Goal: Complete application form: Complete application form

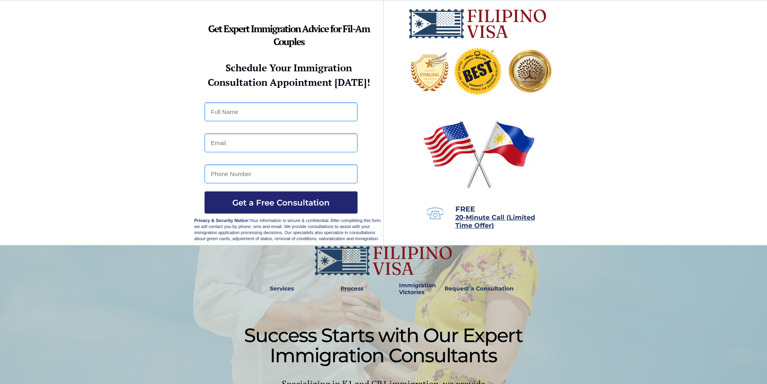
click at [231, 110] on input "text" at bounding box center [281, 111] width 153 height 19
click at [230, 146] on input "email" at bounding box center [281, 142] width 153 height 19
click at [249, 108] on input "Rainfredo" at bounding box center [281, 111] width 153 height 19
type input "Rainfredo Sonsona luzano jr"
click at [248, 146] on input "email" at bounding box center [281, 142] width 153 height 19
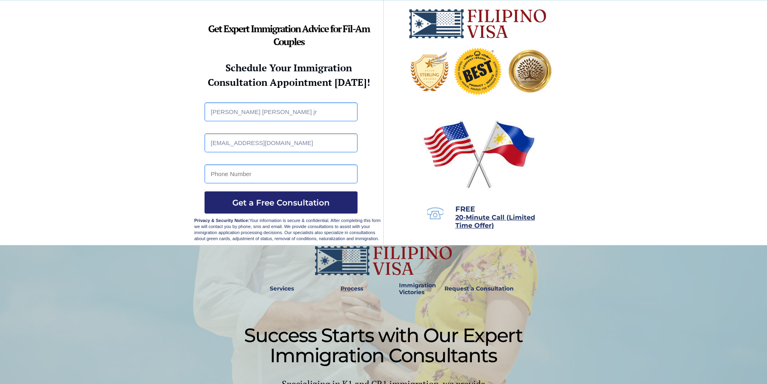
type input "rainbaptist@gmail.com"
click at [234, 171] on input "tel" at bounding box center [281, 173] width 153 height 19
type input "09854457006"
click at [247, 202] on span "Get a Free Consultation" at bounding box center [281, 203] width 153 height 10
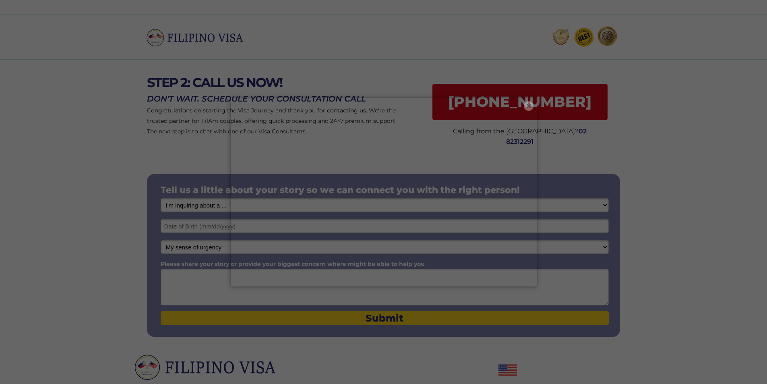
click at [529, 101] on button "×" at bounding box center [529, 106] width 10 height 10
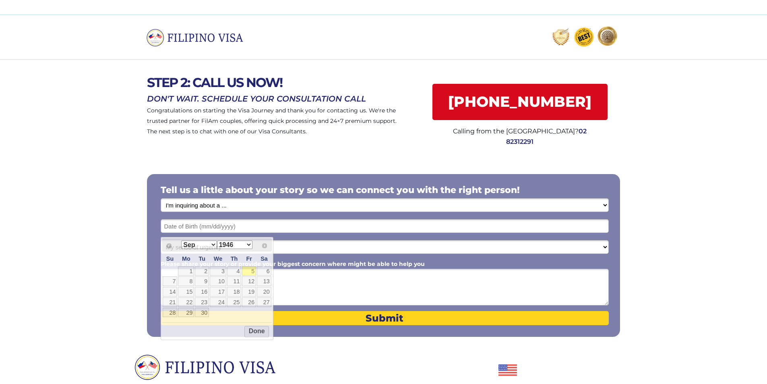
click at [222, 231] on input "text" at bounding box center [385, 226] width 448 height 14
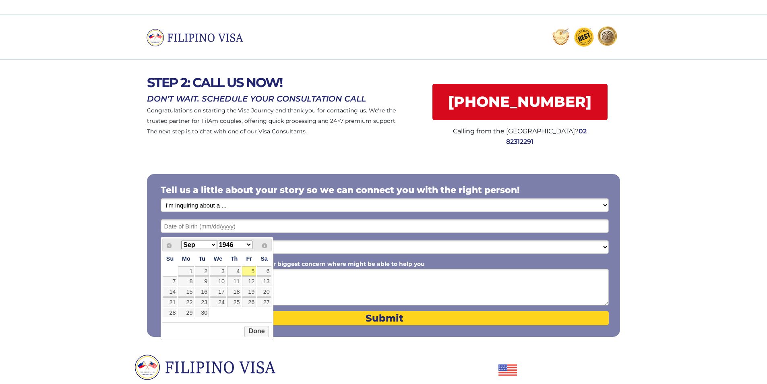
click at [252, 246] on select "1946 1947 1948 1949 1950 1951 1952 1953 1954 1955 1956 1957 1958 1959 1960 1961…" at bounding box center [234, 244] width 35 height 8
click at [217, 244] on select "Jan Feb Mar Apr May Jun Jul Aug Sep Oct Nov Dec" at bounding box center [198, 244] width 35 height 8
click at [256, 317] on link "29" at bounding box center [249, 313] width 14 height 10
type input "03/29/1974"
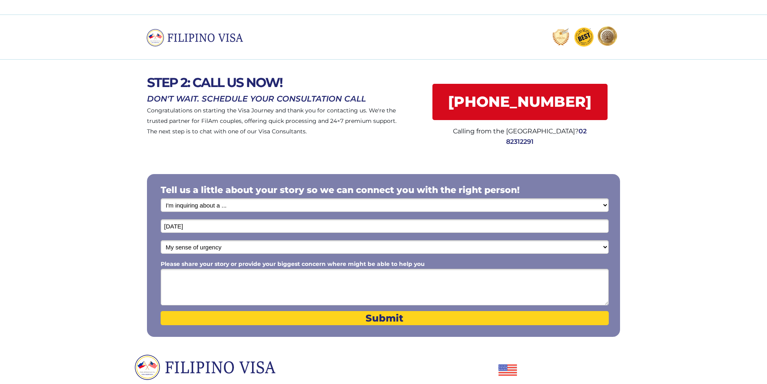
click at [201, 254] on select "My sense of urgency Low Priority - I'm just looking Medium High Priority - I ne…" at bounding box center [385, 247] width 448 height 14
click at [234, 293] on textarea "Please share your story or provide your biggest concern where might be able to …" at bounding box center [385, 287] width 448 height 37
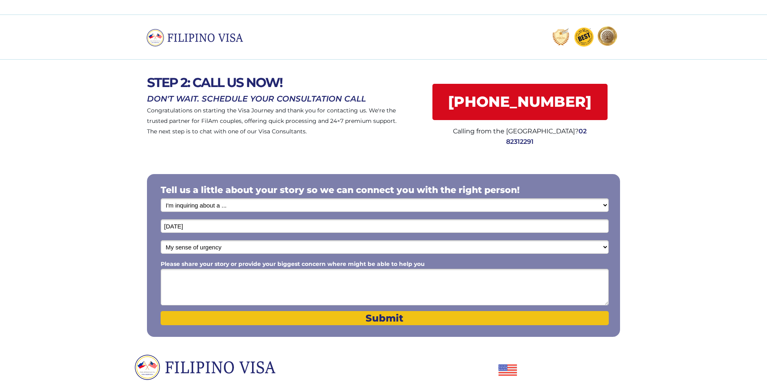
click at [376, 323] on span "Submit" at bounding box center [385, 318] width 448 height 12
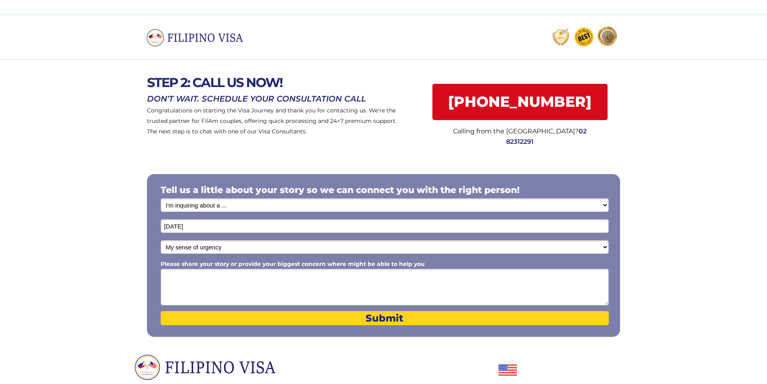
click at [209, 284] on textarea "Please share your story or provide your biggest concern where might be able to …" at bounding box center [385, 287] width 448 height 37
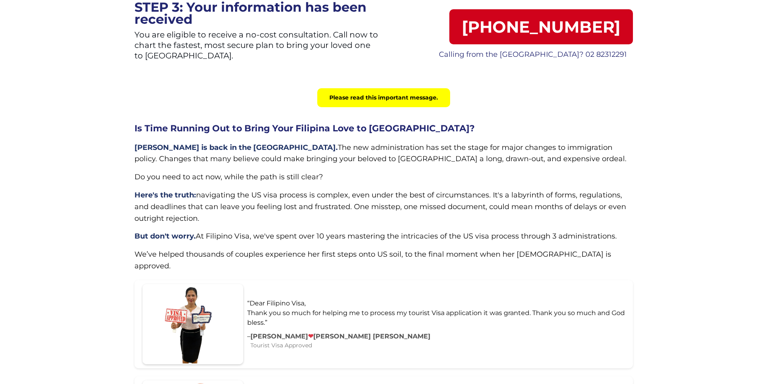
scroll to position [81, 0]
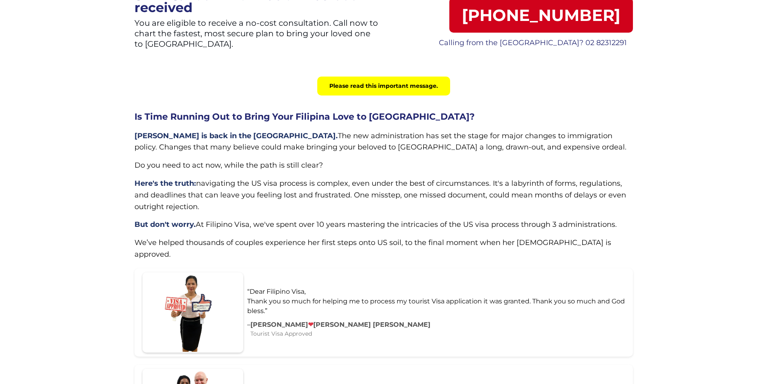
click at [364, 95] on div "Please read this important message." at bounding box center [383, 86] width 133 height 19
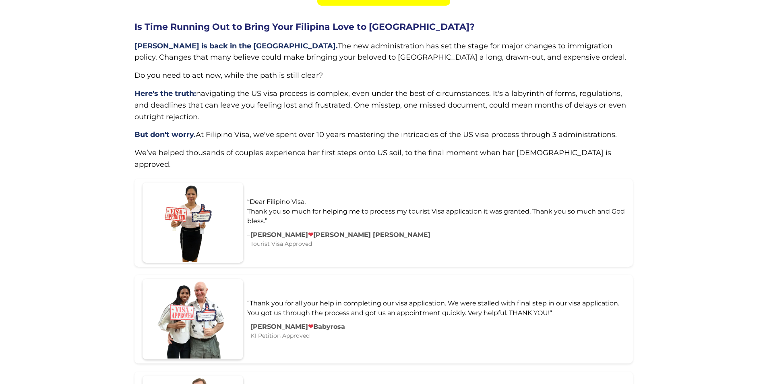
scroll to position [0, 0]
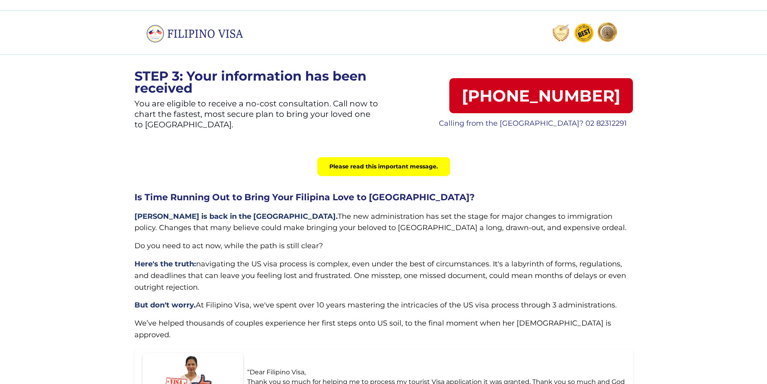
click at [166, 94] on p "STEP 3: Your information has been received" at bounding box center [256, 82] width 244 height 24
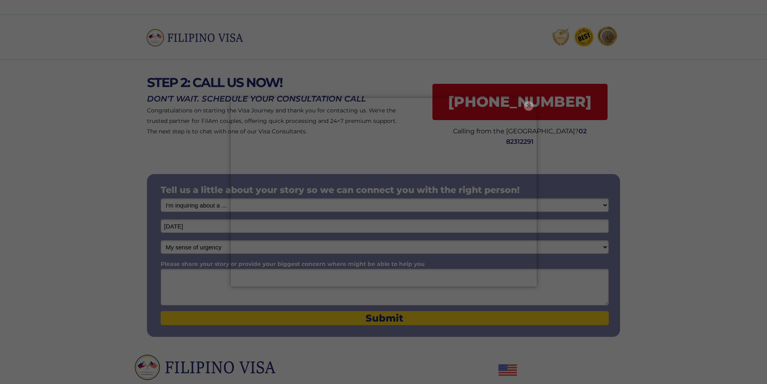
click at [524, 104] on button "×" at bounding box center [529, 106] width 10 height 10
